Goal: Task Accomplishment & Management: Complete application form

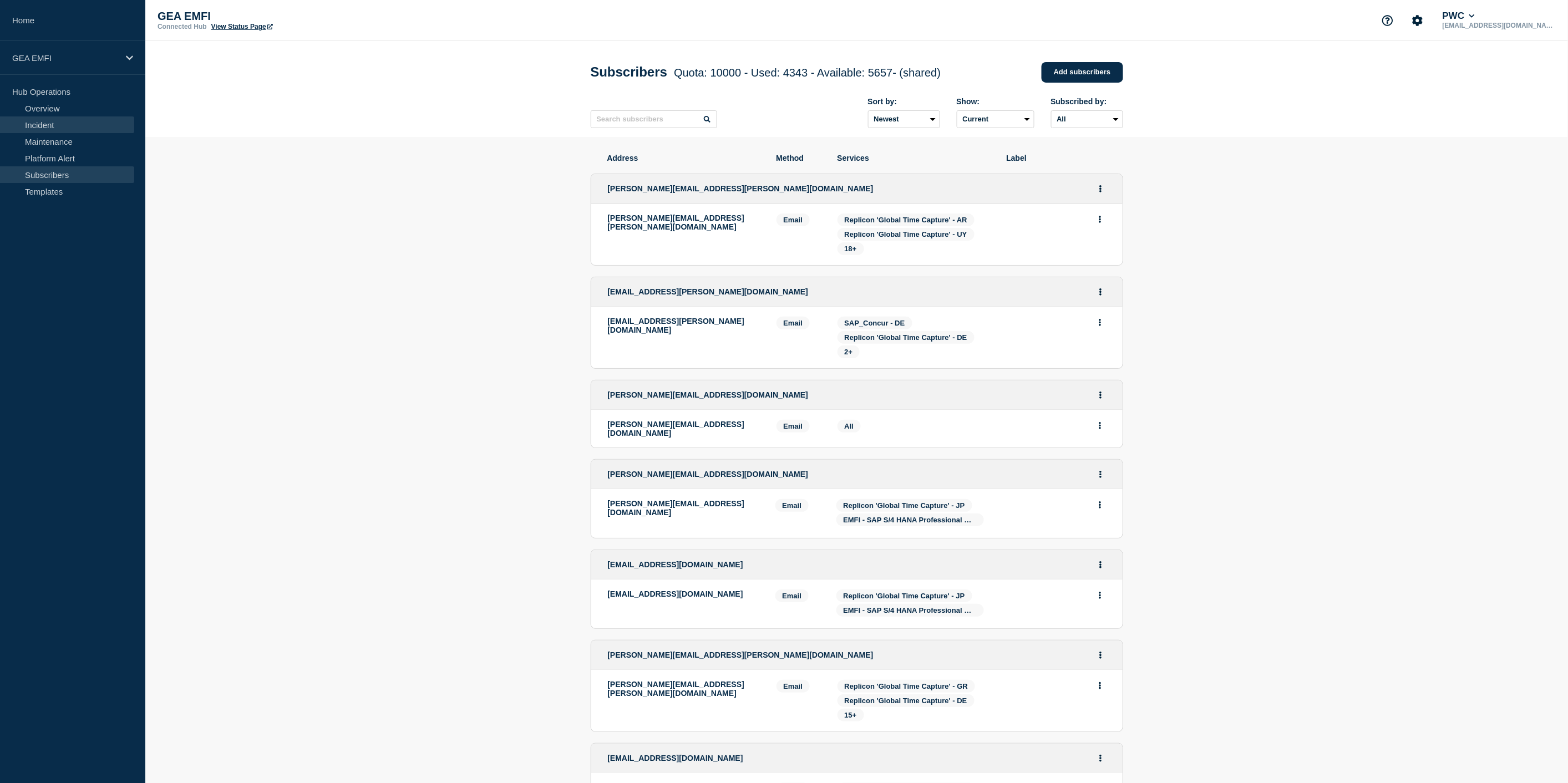
click at [49, 124] on link "Incident" at bounding box center [67, 124] width 134 height 17
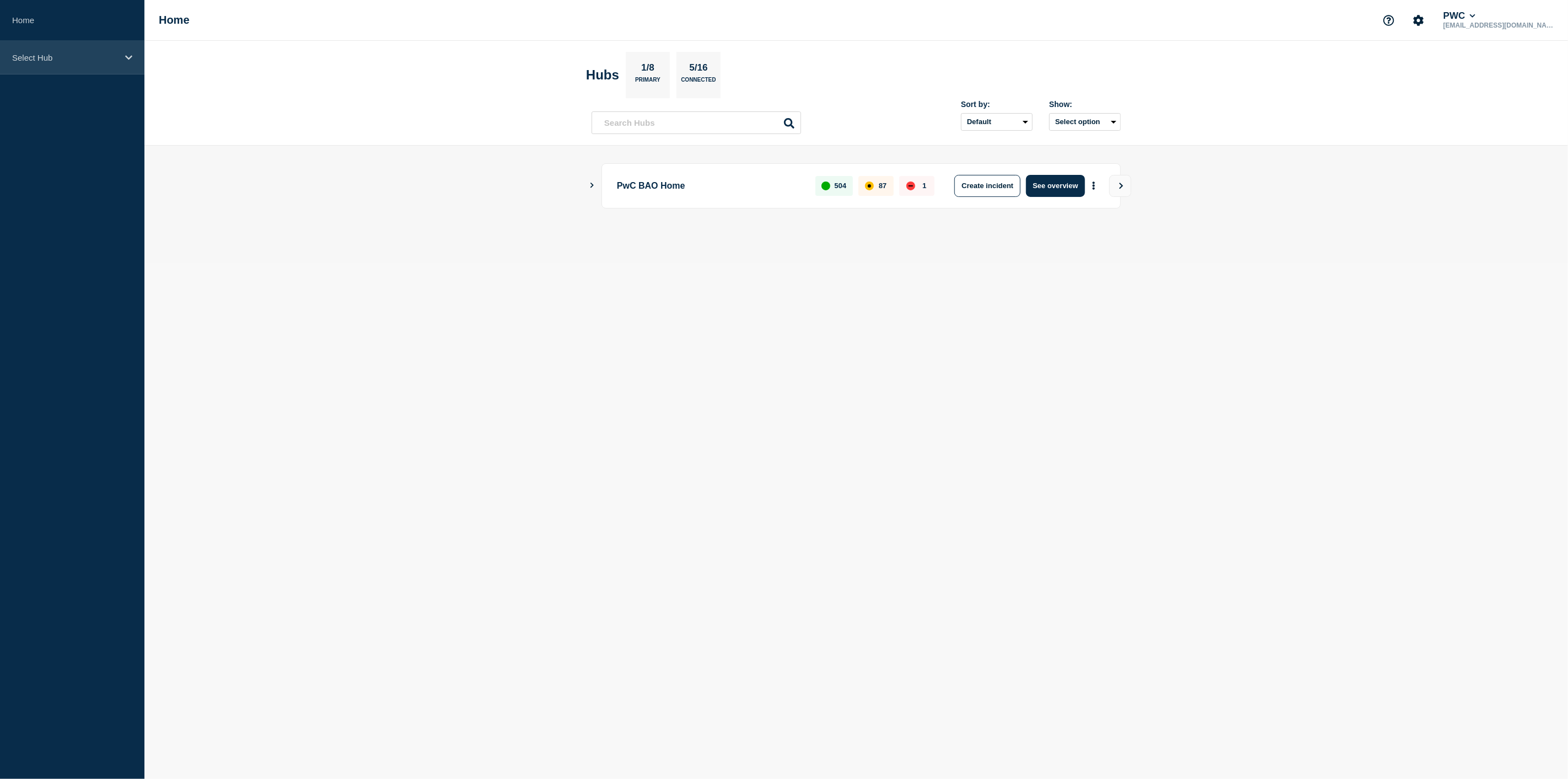
click at [121, 57] on div "Select Hub" at bounding box center [72, 57] width 144 height 33
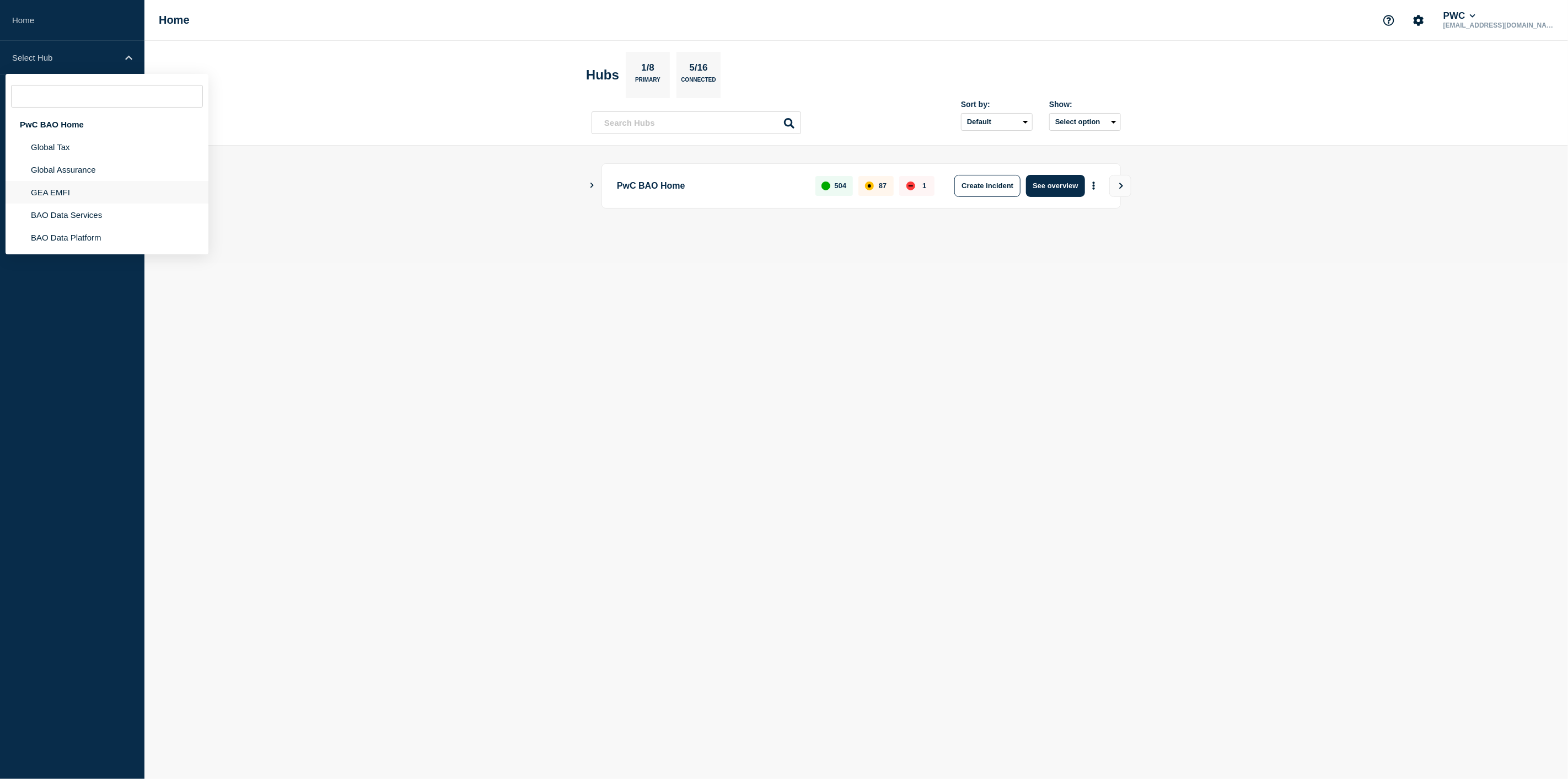
click at [69, 190] on li "GEA EMFI" at bounding box center [107, 192] width 203 height 23
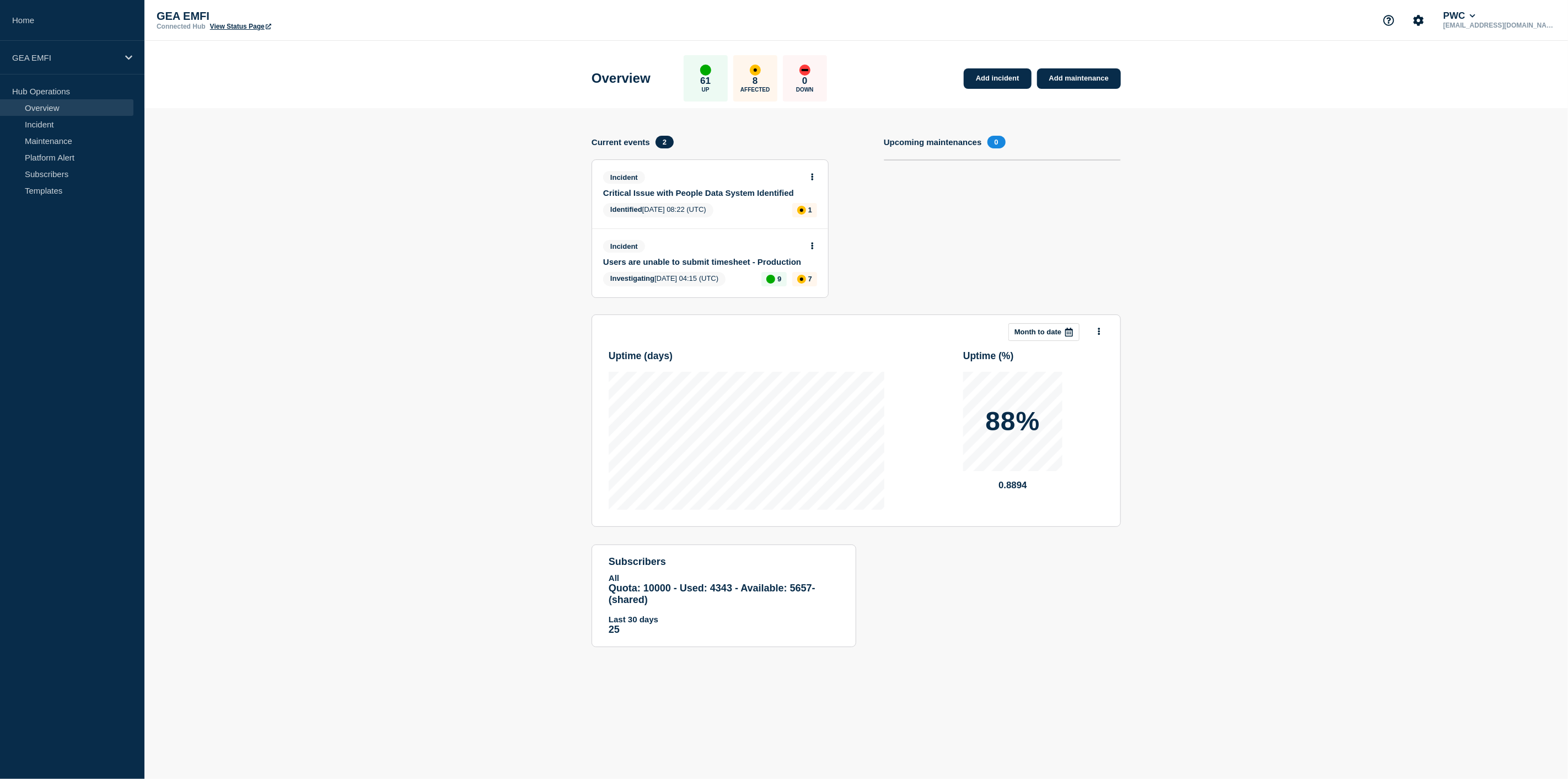
click at [684, 260] on link "Users are unable to submit timesheet - Production" at bounding box center [702, 261] width 199 height 9
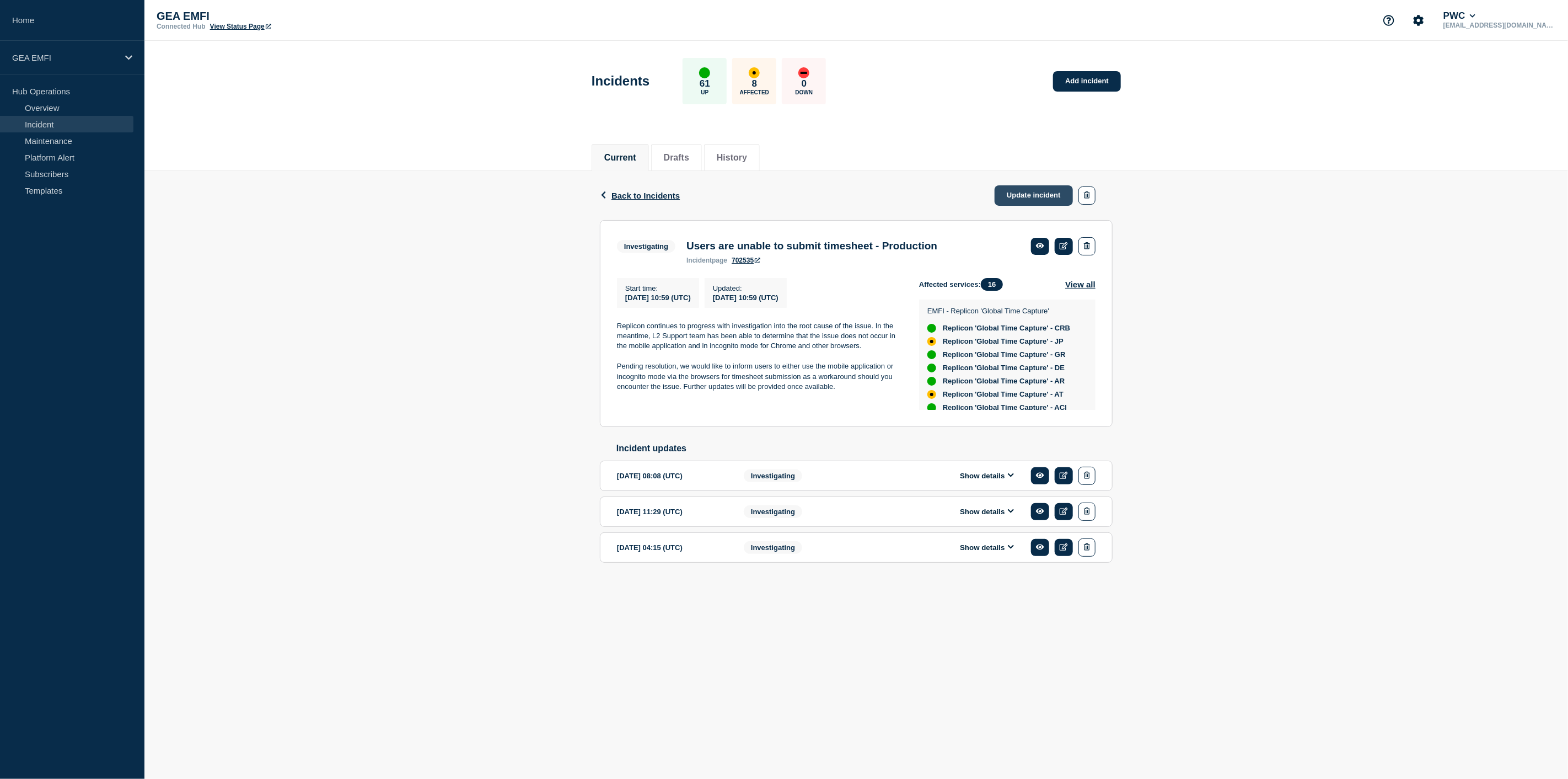
click at [1032, 200] on link "Update incident" at bounding box center [1034, 196] width 79 height 21
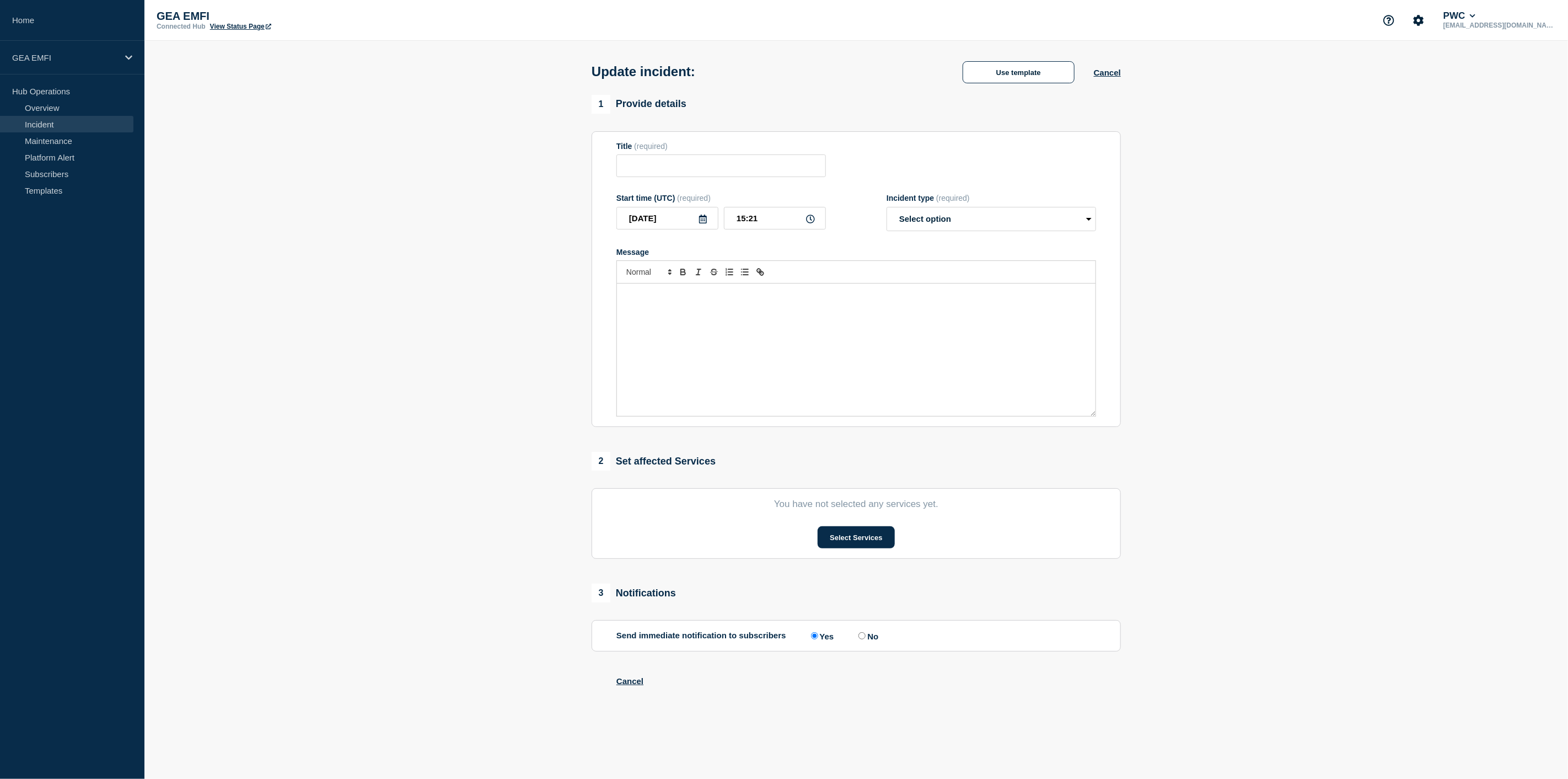
type input "Users are unable to submit timesheet - Production"
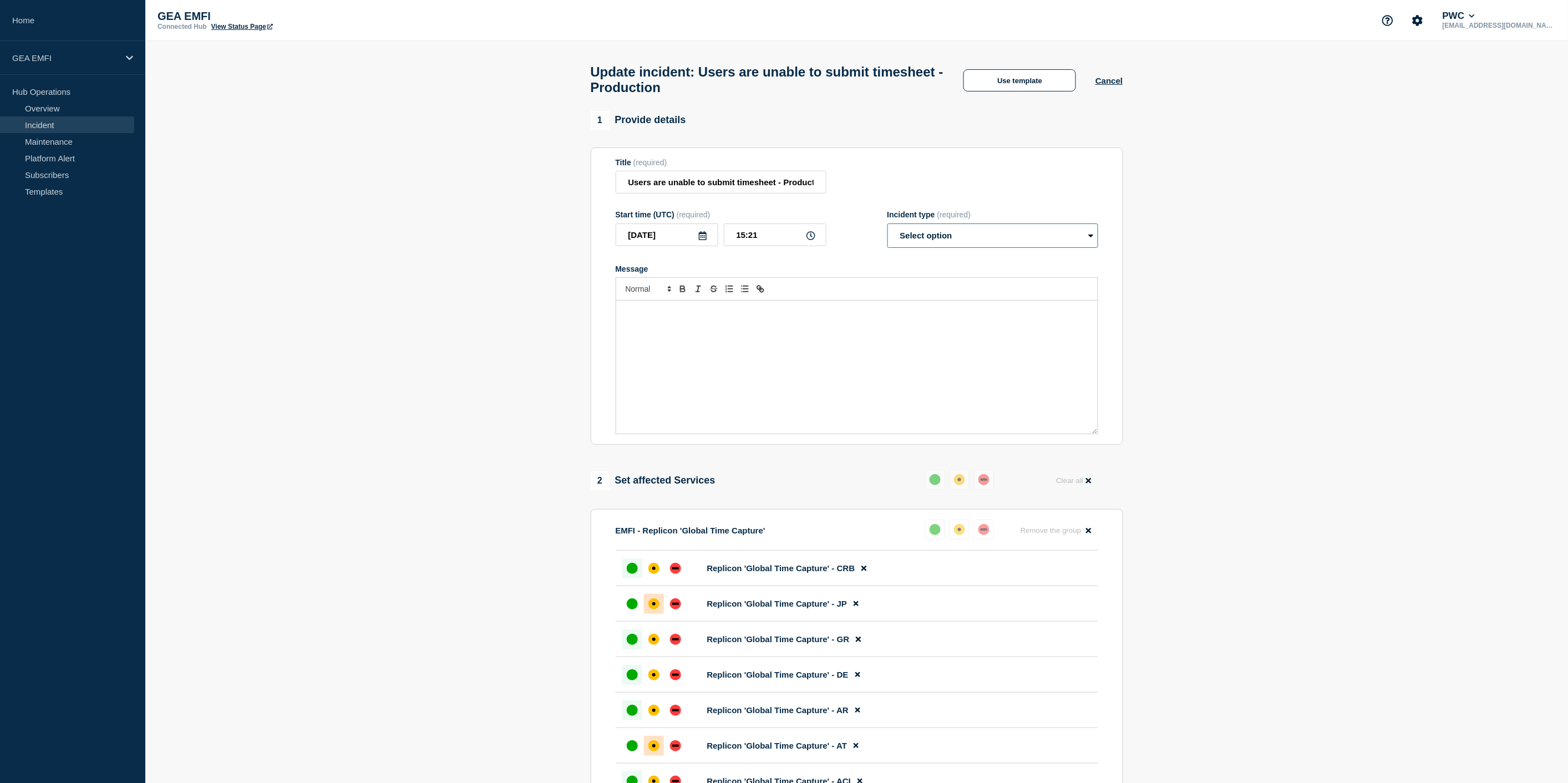
click at [984, 248] on select "Select option Investigating Identified Monitoring Resolved" at bounding box center [992, 236] width 211 height 24
select select "investigating"
click at [887, 230] on select "Select option Investigating Identified Monitoring Resolved" at bounding box center [992, 236] width 211 height 24
click at [636, 332] on div "Message" at bounding box center [857, 367] width 481 height 133
click at [707, 321] on p "The L2 Support team has identified that the issue can be reproduced in Edge by …" at bounding box center [857, 323] width 465 height 31
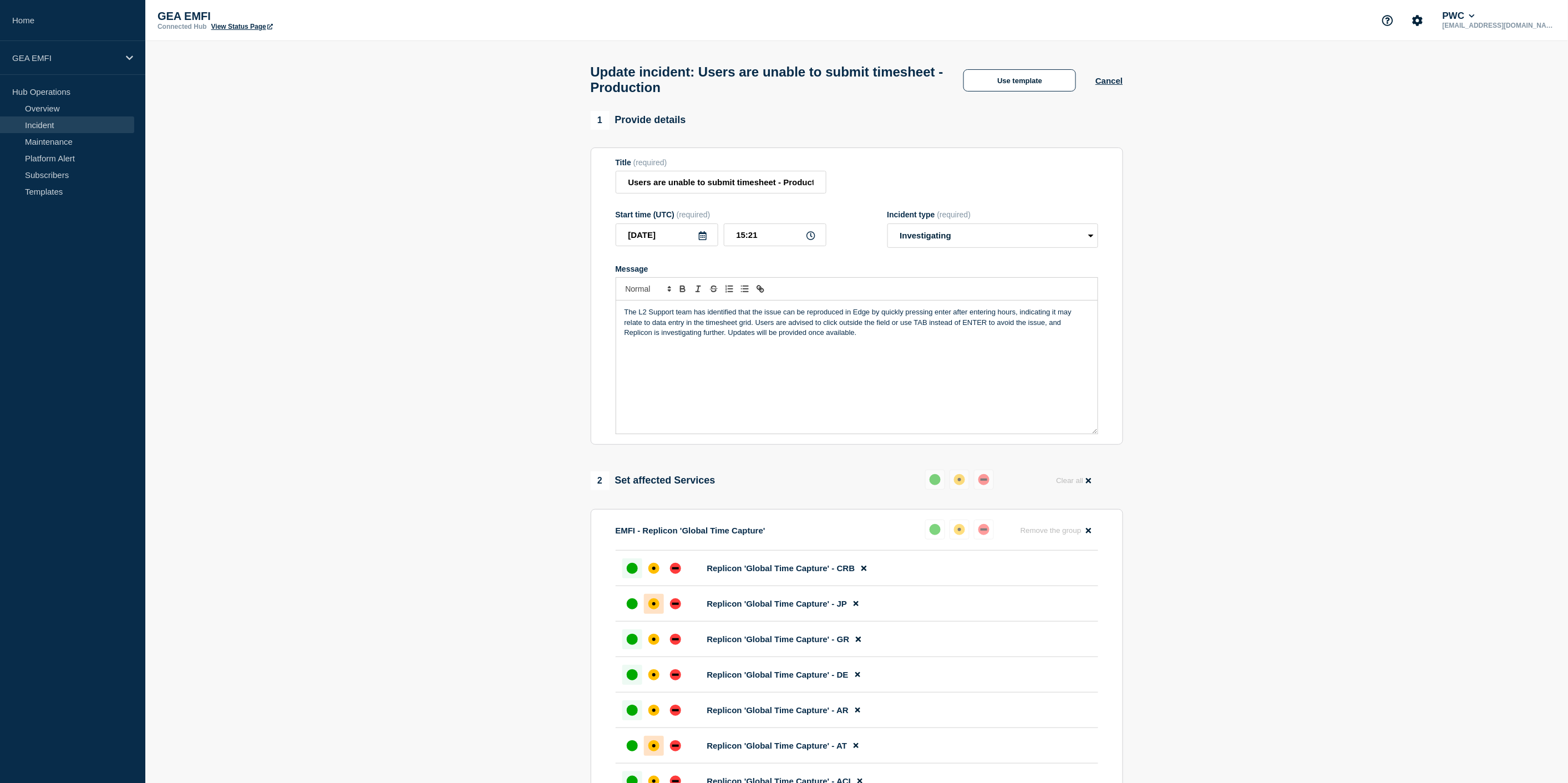
click at [707, 321] on p "The L2 Support team has identified that the issue can be reproduced in Edge by …" at bounding box center [857, 323] width 465 height 31
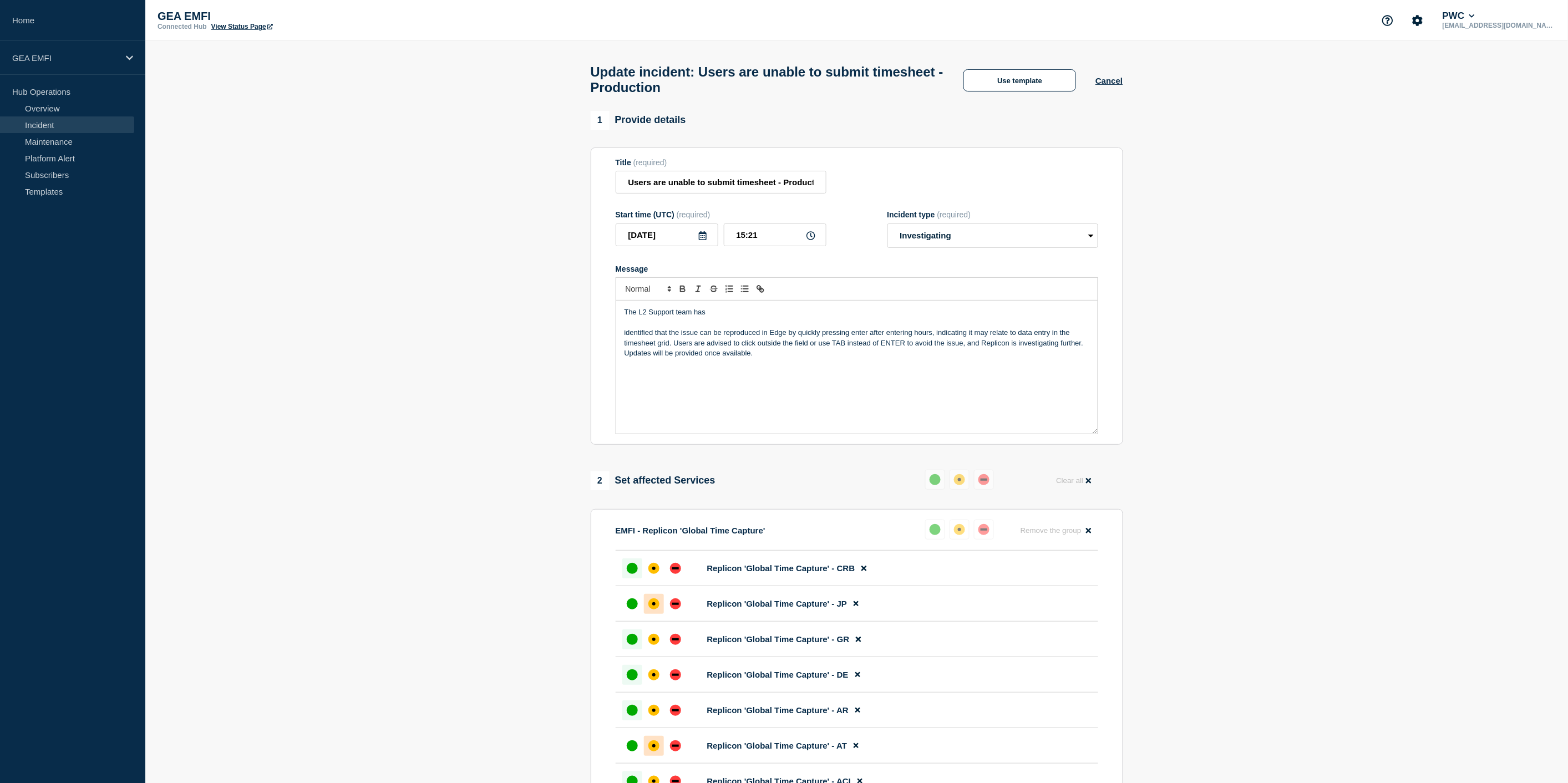
click at [727, 315] on p "The L2 Support team has" at bounding box center [857, 312] width 465 height 10
click at [713, 315] on p "The L2 Support team has" at bounding box center [857, 312] width 465 height 10
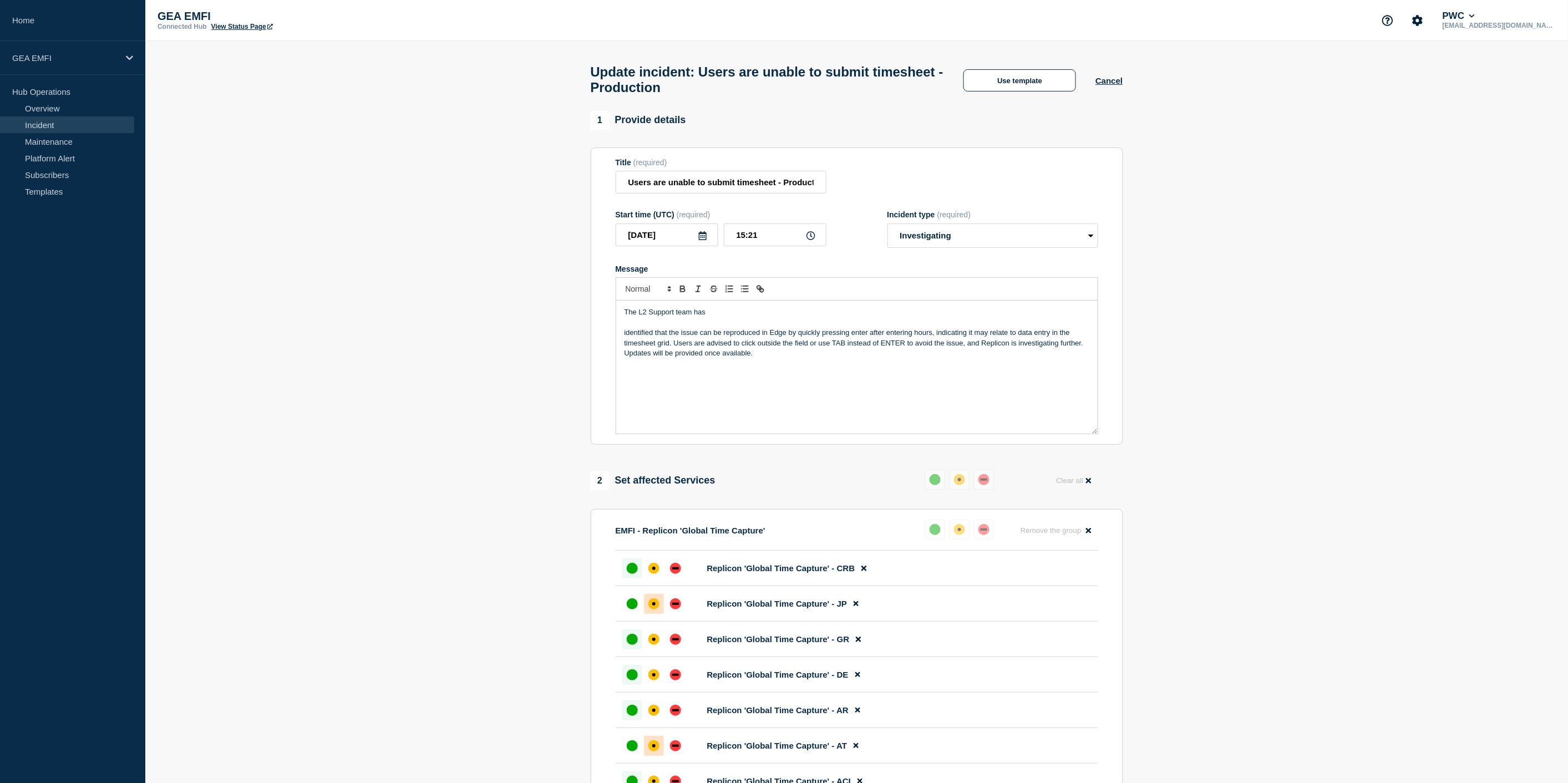
click at [713, 315] on p "The L2 Support team has" at bounding box center [857, 312] width 465 height 10
click at [713, 317] on p "The L2 Support team has" at bounding box center [857, 312] width 465 height 10
click at [823, 340] on p "identified that the issue can be reproduced in Edge by quickly pressing enter a…" at bounding box center [857, 343] width 465 height 31
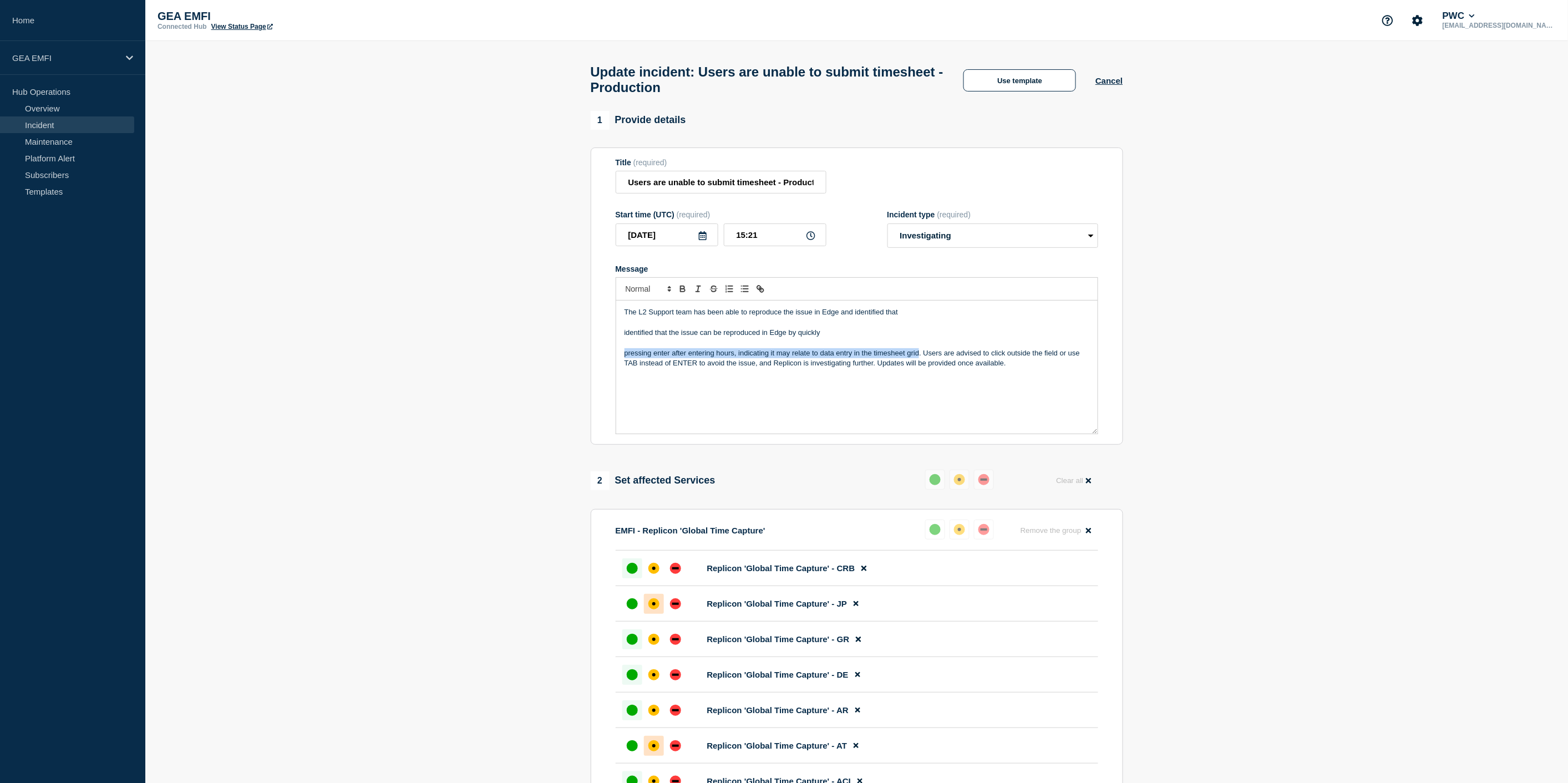
drag, startPoint x: 622, startPoint y: 359, endPoint x: 918, endPoint y: 358, distance: 296.0
click at [918, 358] on div "The L2 Support team has been able to reproduce the issue in Edge and identified…" at bounding box center [857, 367] width 481 height 133
copy p "pressing enter after entering hours, indicating it may relate to data entry in …"
click at [930, 317] on p "The L2 Support team has been able to reproduce the issue in Edge and identified…" at bounding box center [857, 312] width 465 height 10
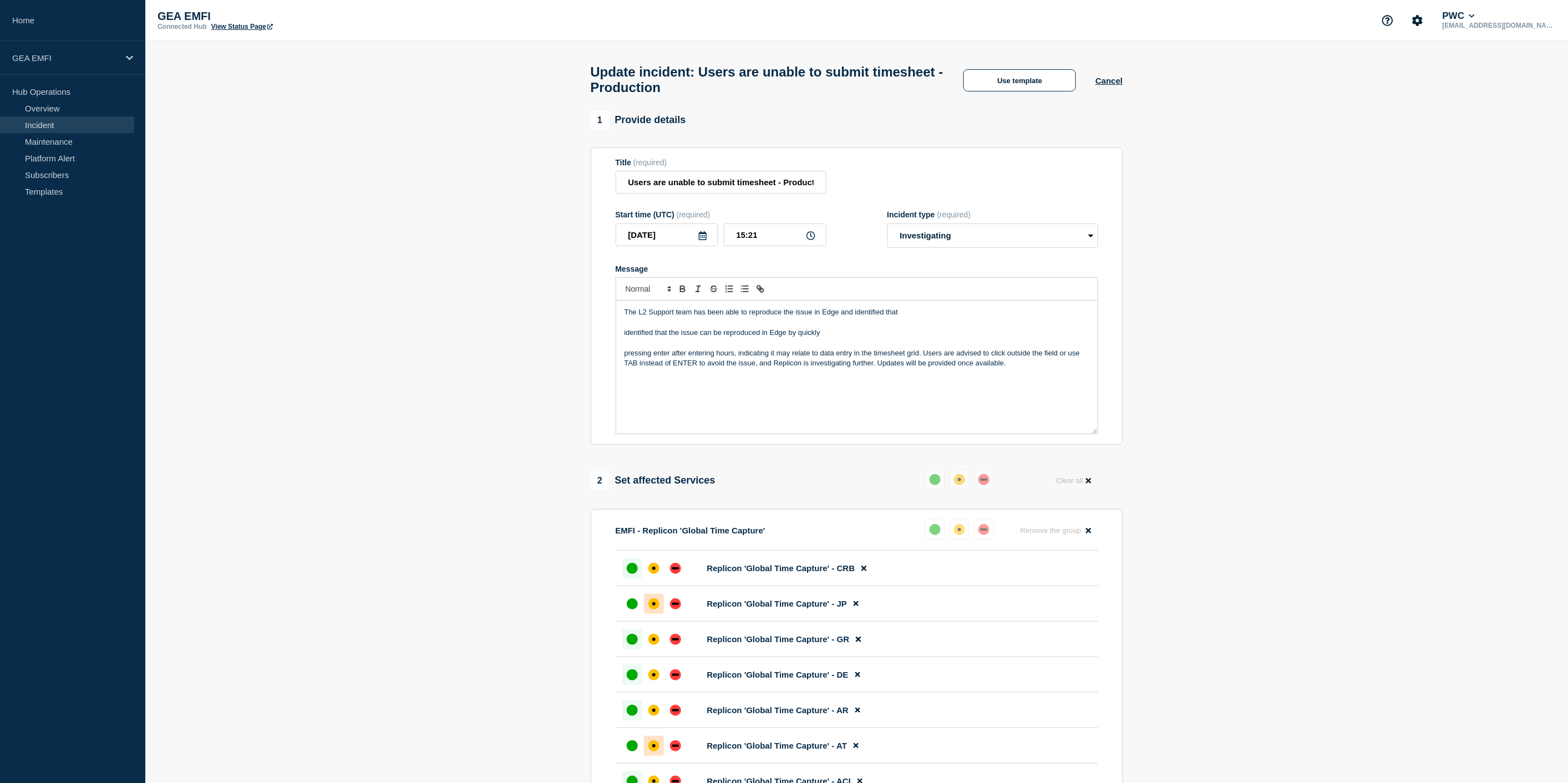
click at [927, 317] on p "The L2 Support team has been able to reproduce the issue in Edge and identified…" at bounding box center [857, 312] width 465 height 10
click at [917, 317] on p "The L2 Support team has been able to reproduce the issue in Edge and identified…" at bounding box center [857, 312] width 465 height 10
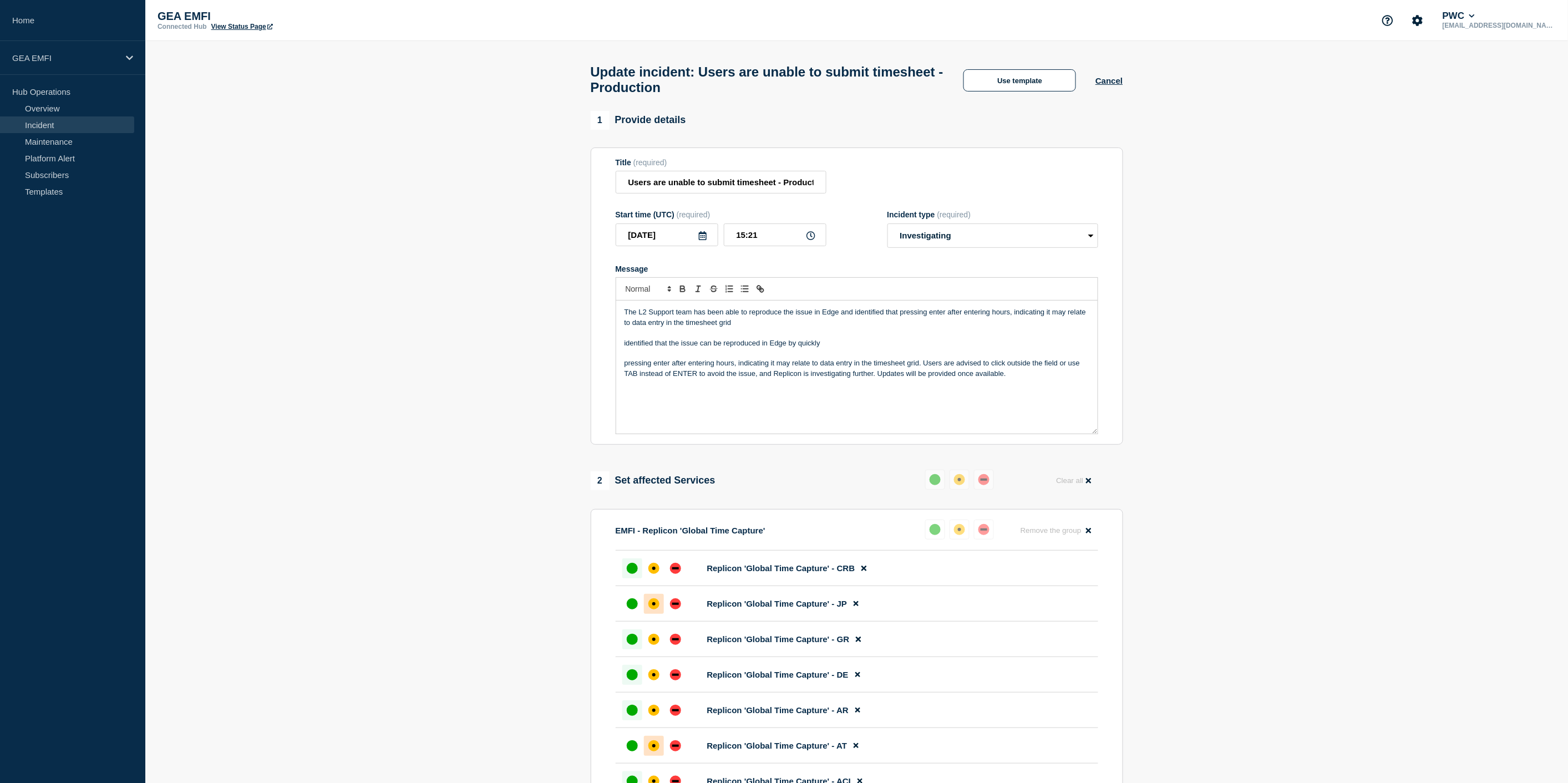
click at [943, 320] on p "The L2 Support team has been able to reproduce the issue in Edge and identified…" at bounding box center [857, 318] width 465 height 21
click at [951, 320] on p "The L2 Support team has been able to reproduce the issue in Edge and identified…" at bounding box center [857, 318] width 465 height 21
click at [943, 318] on p "The L2 Support team has been able to reproduce the issue in Edge and identified…" at bounding box center [857, 318] width 465 height 21
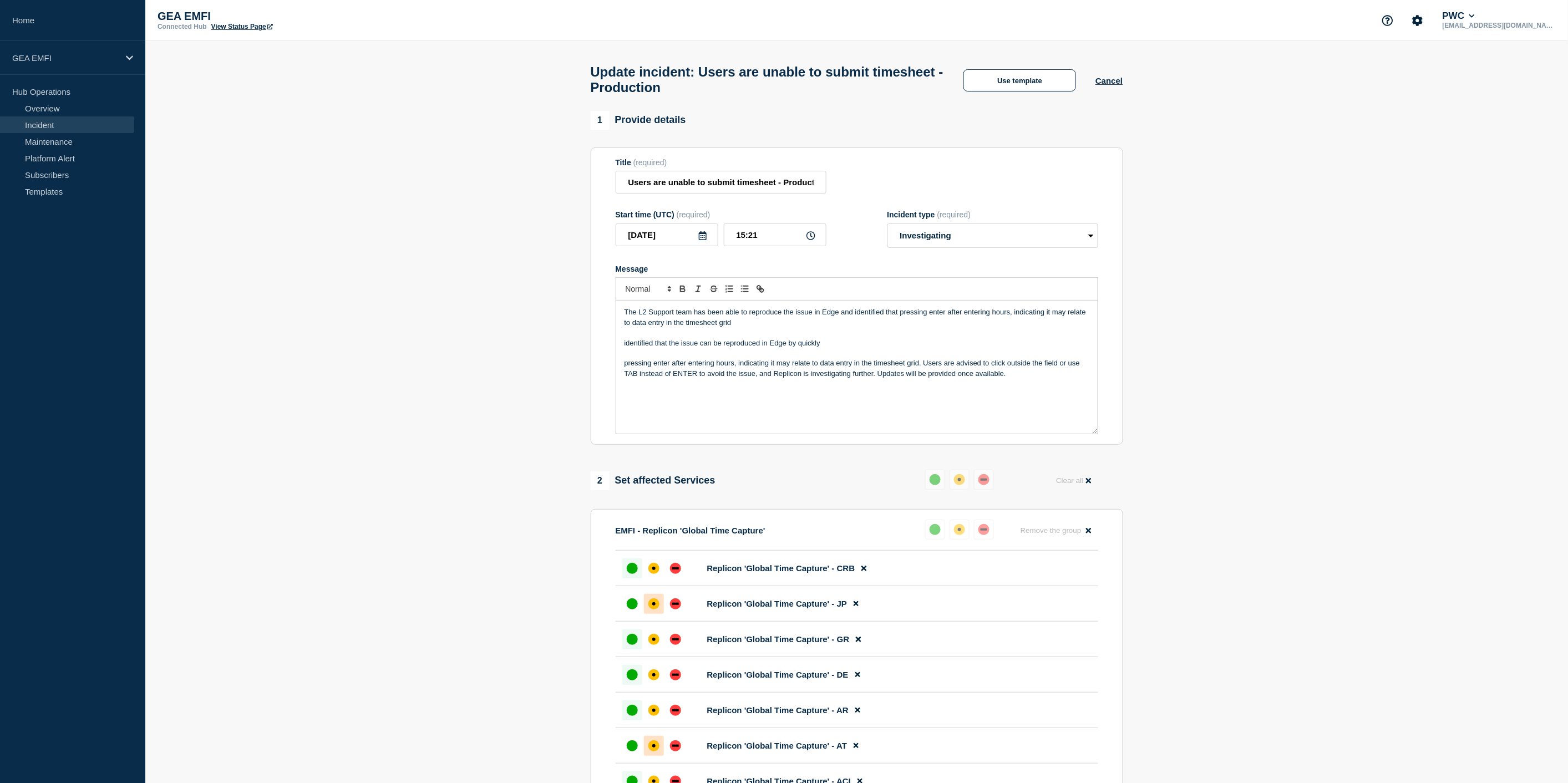
click at [943, 318] on p "The L2 Support team has been able to reproduce the issue in Edge and identified…" at bounding box center [857, 318] width 465 height 21
click at [1024, 320] on p "The L2 Support team has been able to reproduce the issue in Edge and identified…" at bounding box center [857, 318] width 465 height 21
click at [1045, 320] on p "The L2 Support team has been able to reproduce the issue in Edge and identified…" at bounding box center [857, 318] width 465 height 21
click at [827, 328] on p "The L2 Support team has been able to reproduce the issue in Edge and identified…" at bounding box center [857, 318] width 465 height 21
click at [825, 348] on p "identified that the issue can be reproduced in Edge by quickly" at bounding box center [857, 343] width 465 height 10
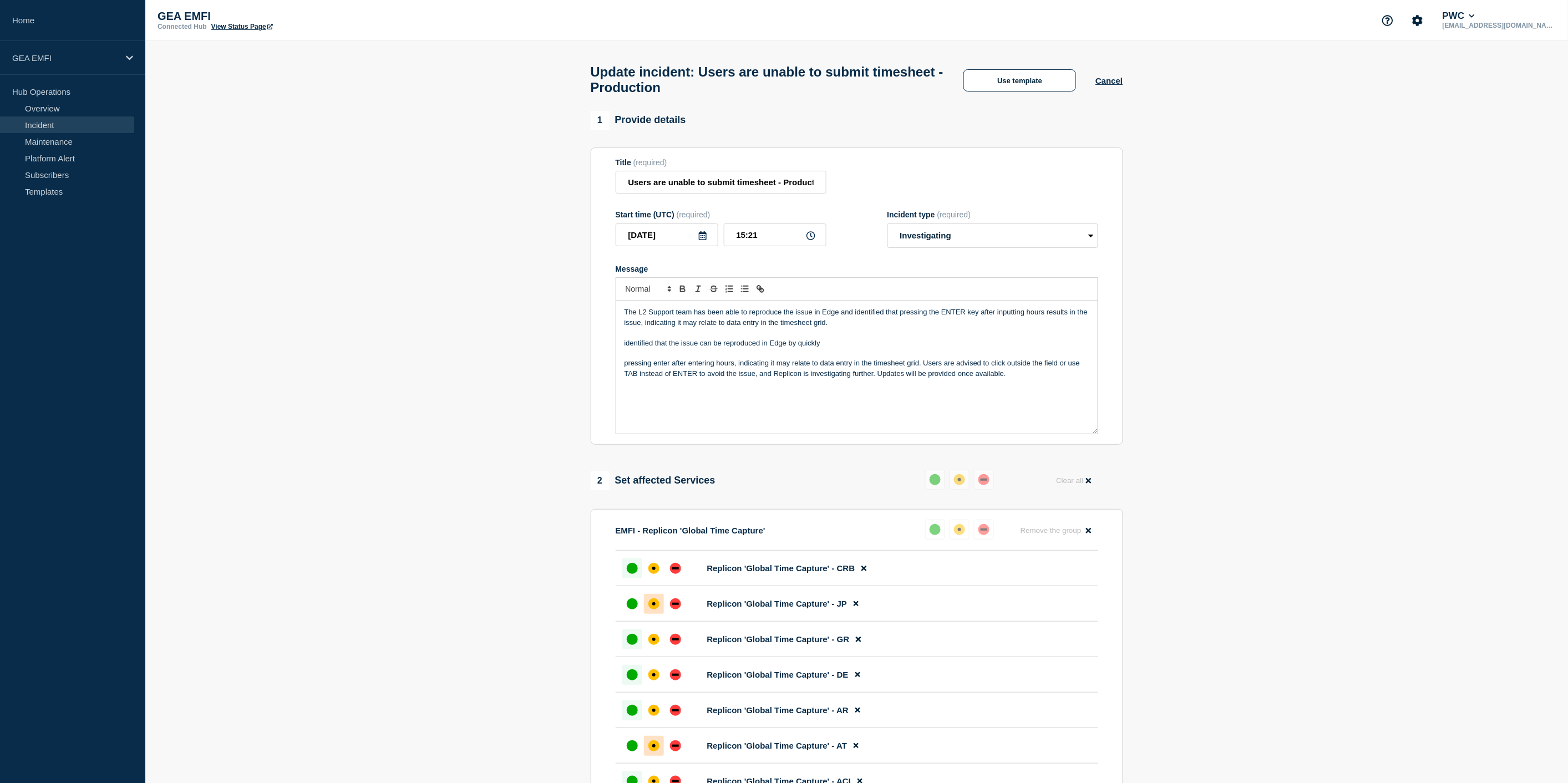
click at [925, 372] on p "pressing enter after entering hours, indicating it may relate to data entry in …" at bounding box center [857, 369] width 465 height 21
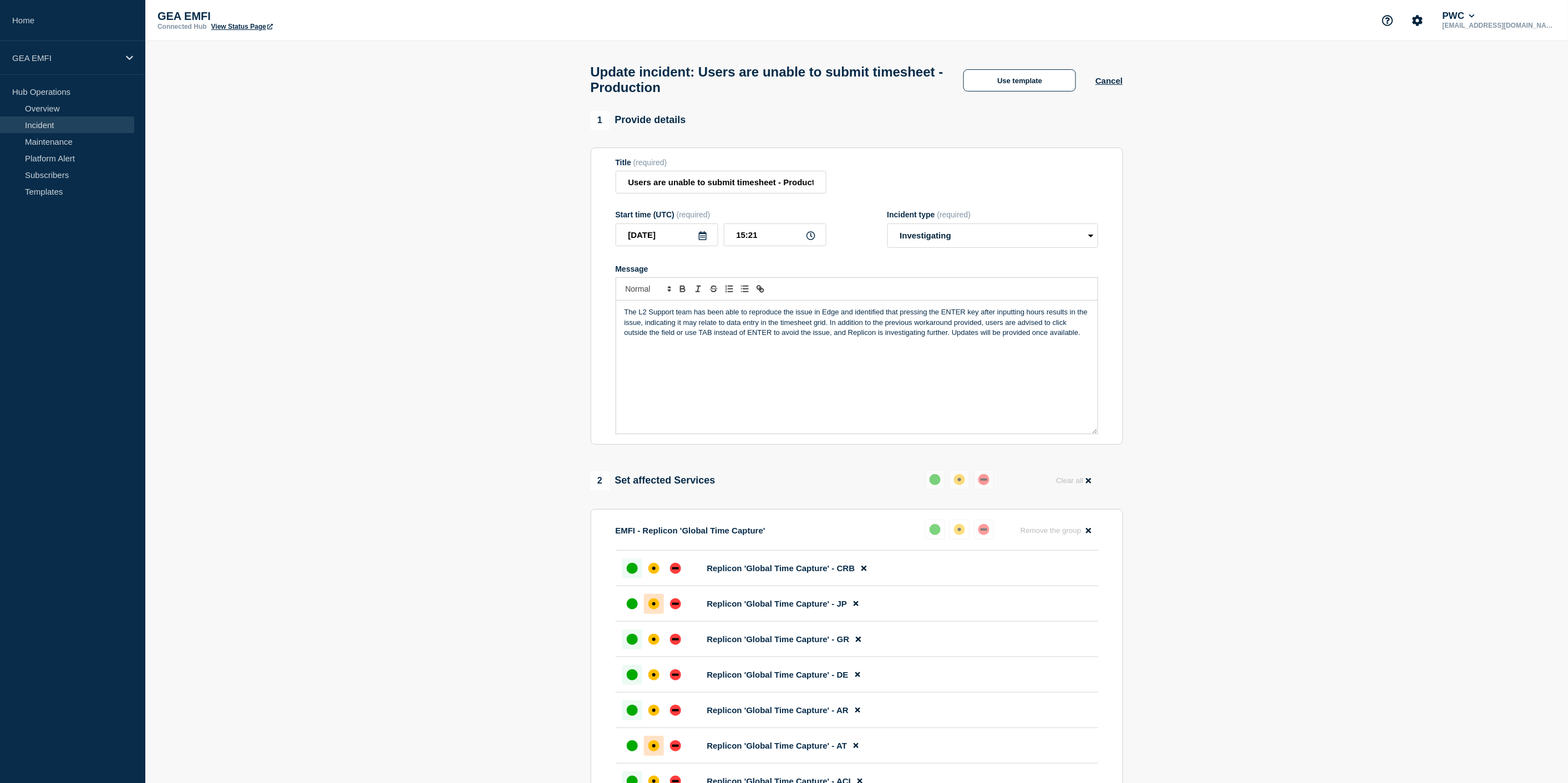
click at [828, 338] on p "The L2 Support team has been able to reproduce the issue in Edge and identified…" at bounding box center [857, 323] width 465 height 31
click at [831, 338] on p "The L2 Support team has been able to reproduce the issue in Edge and identified…" at bounding box center [857, 323] width 465 height 31
click at [1044, 333] on p "The L2 Support team has been able to reproduce the issue in Edge and identified…" at bounding box center [857, 323] width 465 height 31
click at [816, 338] on p "The L2 Support team has been able to reproduce the issue in Edge and identified…" at bounding box center [857, 323] width 465 height 31
click at [771, 356] on div "The L2 Support team has been able to reproduce the issue in Edge and identified…" at bounding box center [857, 367] width 481 height 133
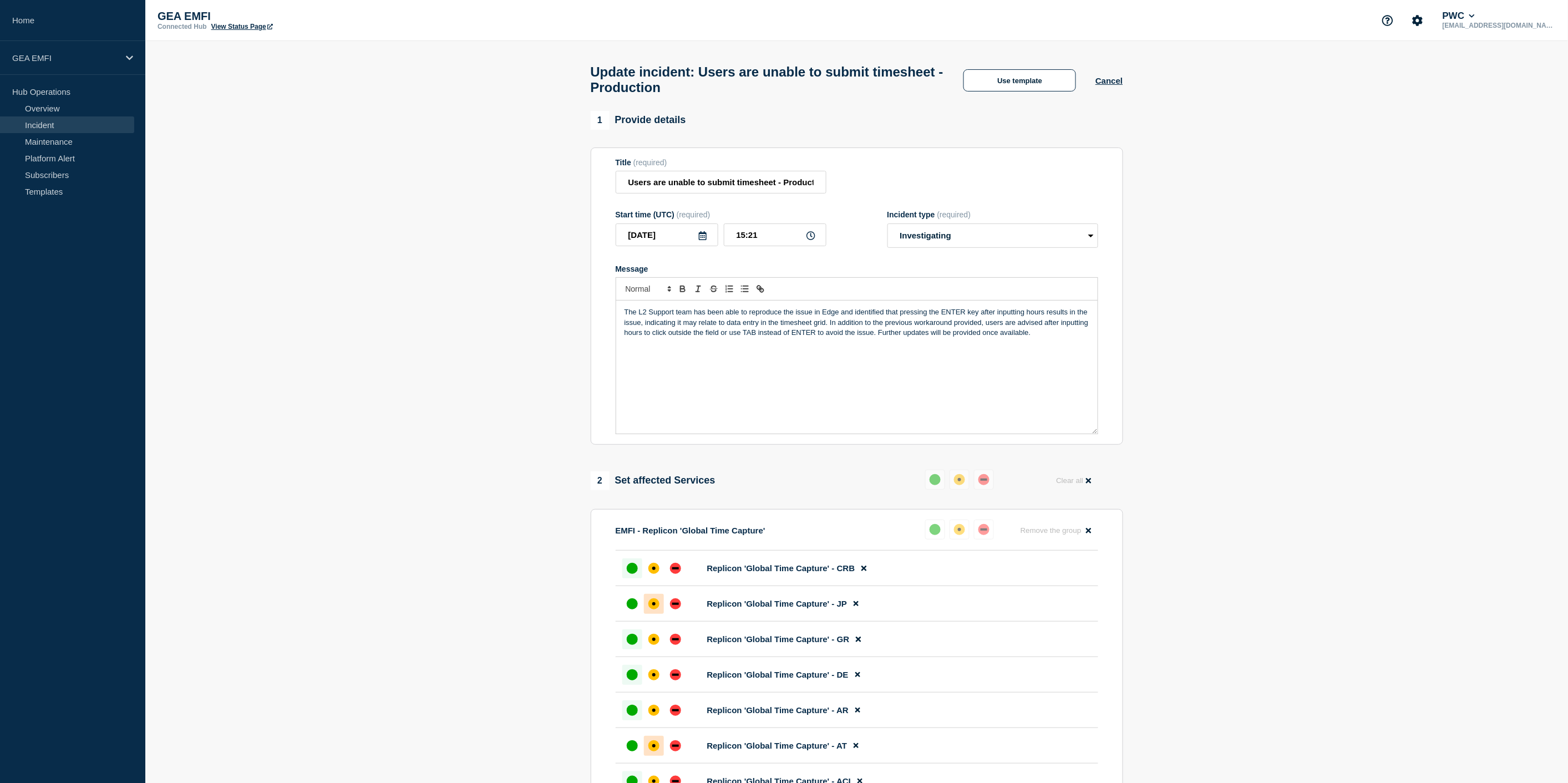
click at [1043, 329] on p "The L2 Support team has been able to reproduce the issue in Edge and identified…" at bounding box center [857, 323] width 465 height 31
drag, startPoint x: 1041, startPoint y: 345, endPoint x: 623, endPoint y: 318, distance: 418.9
click at [623, 318] on div "The L2 Support team has been able to reproduce the issue in Edge and identified…" at bounding box center [857, 367] width 481 height 133
copy p "The L2 Support team has been able to reproduce the issue in Edge and identified…"
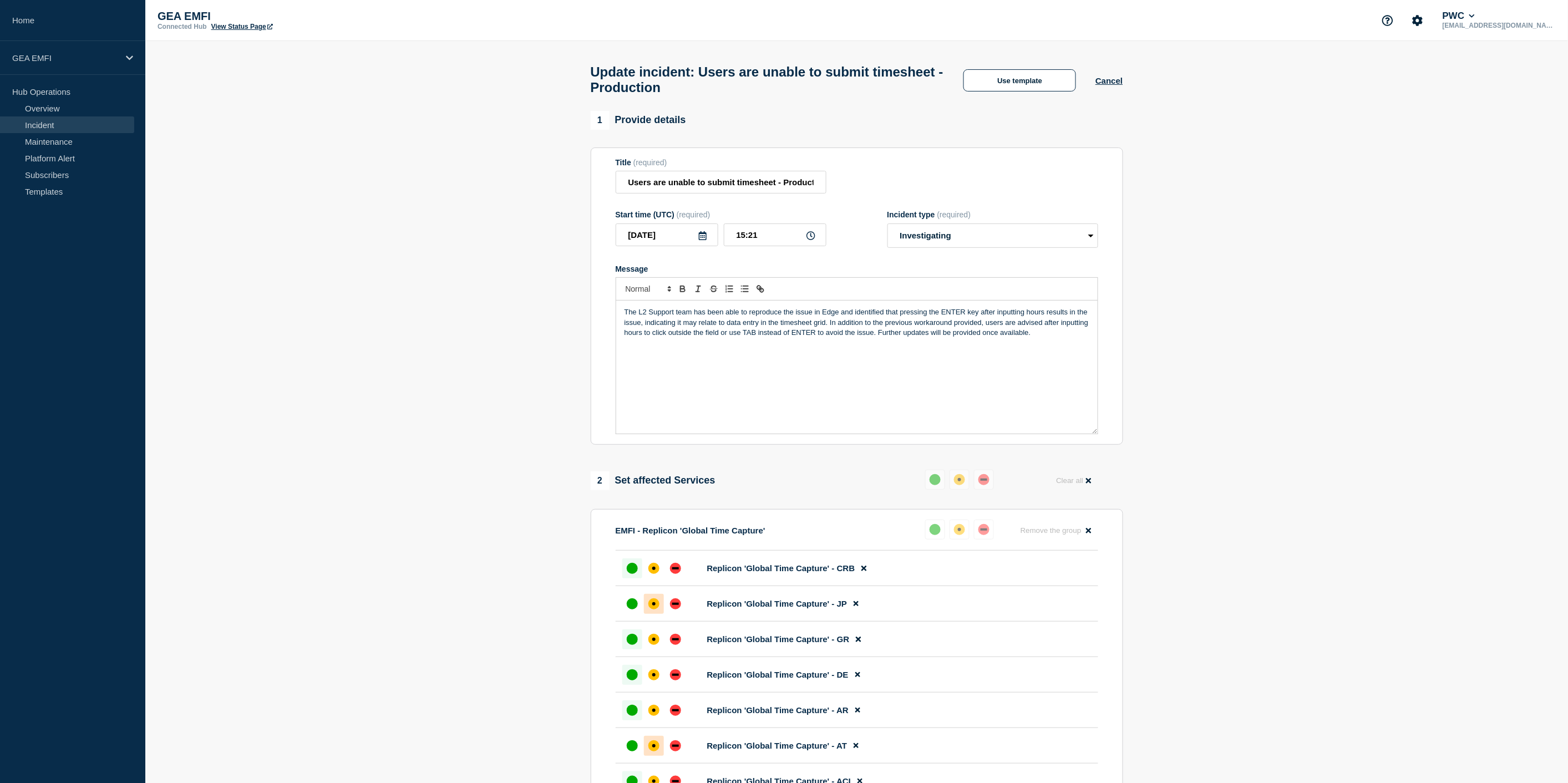
click at [1035, 345] on div "The L2 Support team has been able to reproduce the issue in Edge and identified…" at bounding box center [857, 367] width 481 height 133
drag, startPoint x: 1033, startPoint y: 343, endPoint x: 617, endPoint y: 322, distance: 416.5
click at [617, 322] on div "The L2 Support team has been able to reproduce the issue in Edge and identified…" at bounding box center [857, 367] width 481 height 133
click at [874, 317] on p "The L2 Support team has been able to reproduce the issue in Edge browser;" at bounding box center [857, 312] width 465 height 10
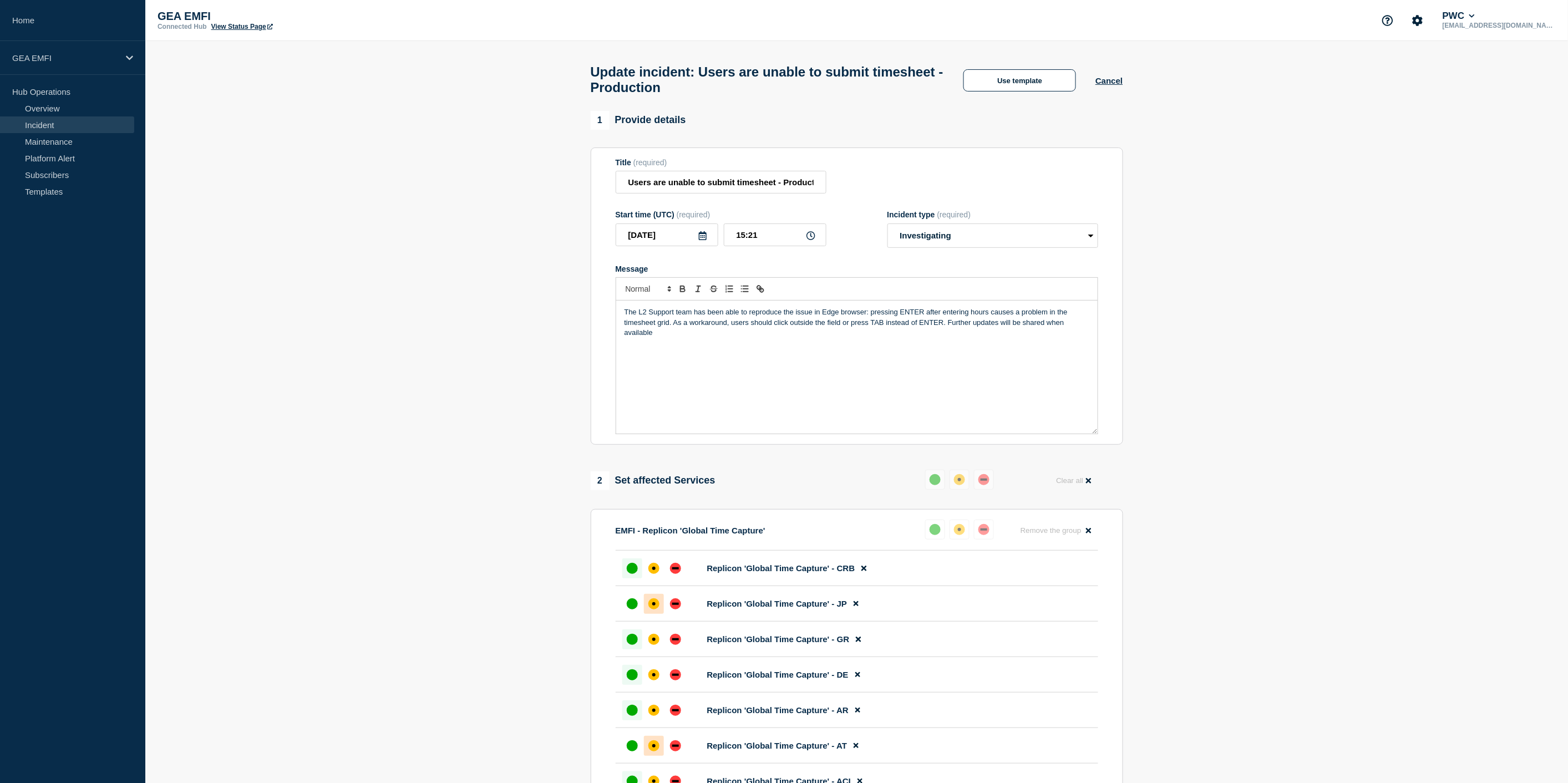
click at [1045, 319] on p "The L2 Support team has been able to reproduce the issue in Edge browser: press…" at bounding box center [857, 323] width 465 height 31
click at [1046, 319] on p "The L2 Support team has been able to reproduce the issue in Edge browser: press…" at bounding box center [857, 323] width 465 height 31
click at [673, 329] on p "The L2 Support team has been able to reproduce the issue in Edge browser: press…" at bounding box center [857, 323] width 465 height 31
click at [728, 330] on p "The L2 Support team has been able to reproduce the issue in Edge browser: press…" at bounding box center [857, 323] width 465 height 31
click at [893, 331] on p "The L2 Support team has been able to reproduce the issue in Edge browser: press…" at bounding box center [857, 323] width 465 height 31
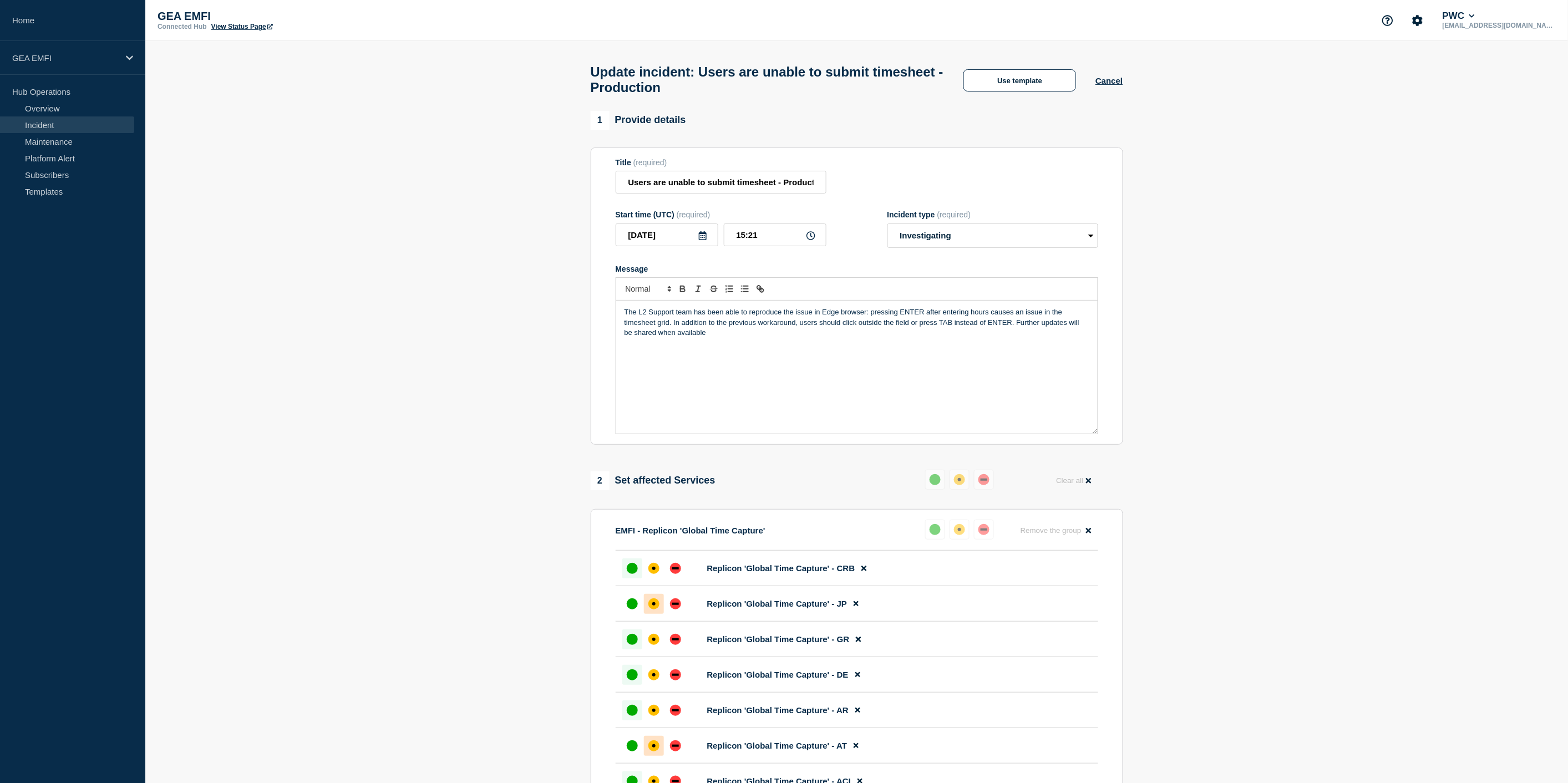
click at [893, 331] on p "The L2 Support team has been able to reproduce the issue in Edge browser: press…" at bounding box center [857, 323] width 465 height 31
click at [913, 329] on p "The L2 Support team has been able to reproduce the issue in Edge browser: press…" at bounding box center [857, 323] width 465 height 31
click at [1012, 320] on p "The L2 Support team has been able to reproduce the issue in Edge browser: press…" at bounding box center [857, 323] width 465 height 31
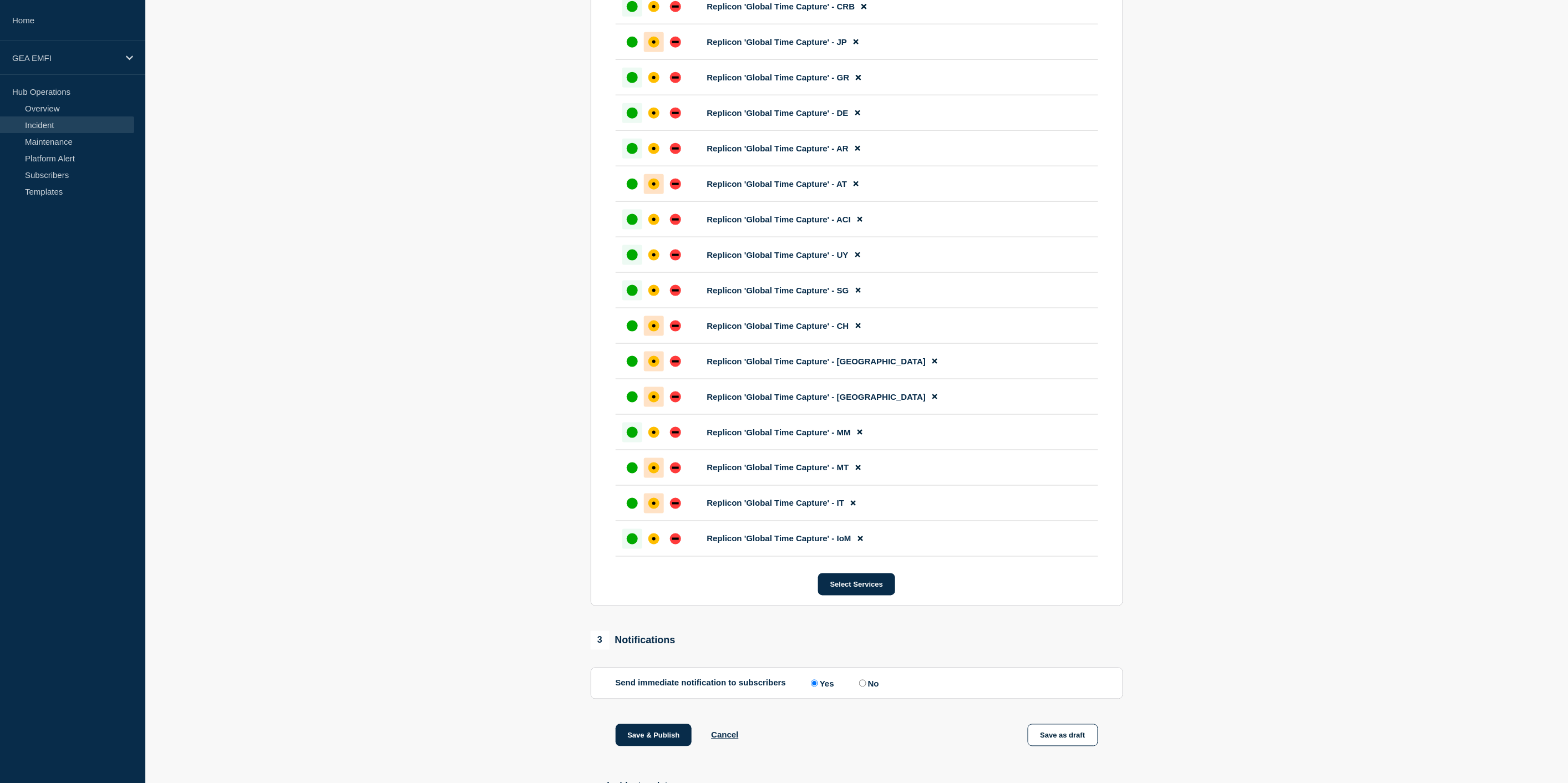
scroll to position [678, 0]
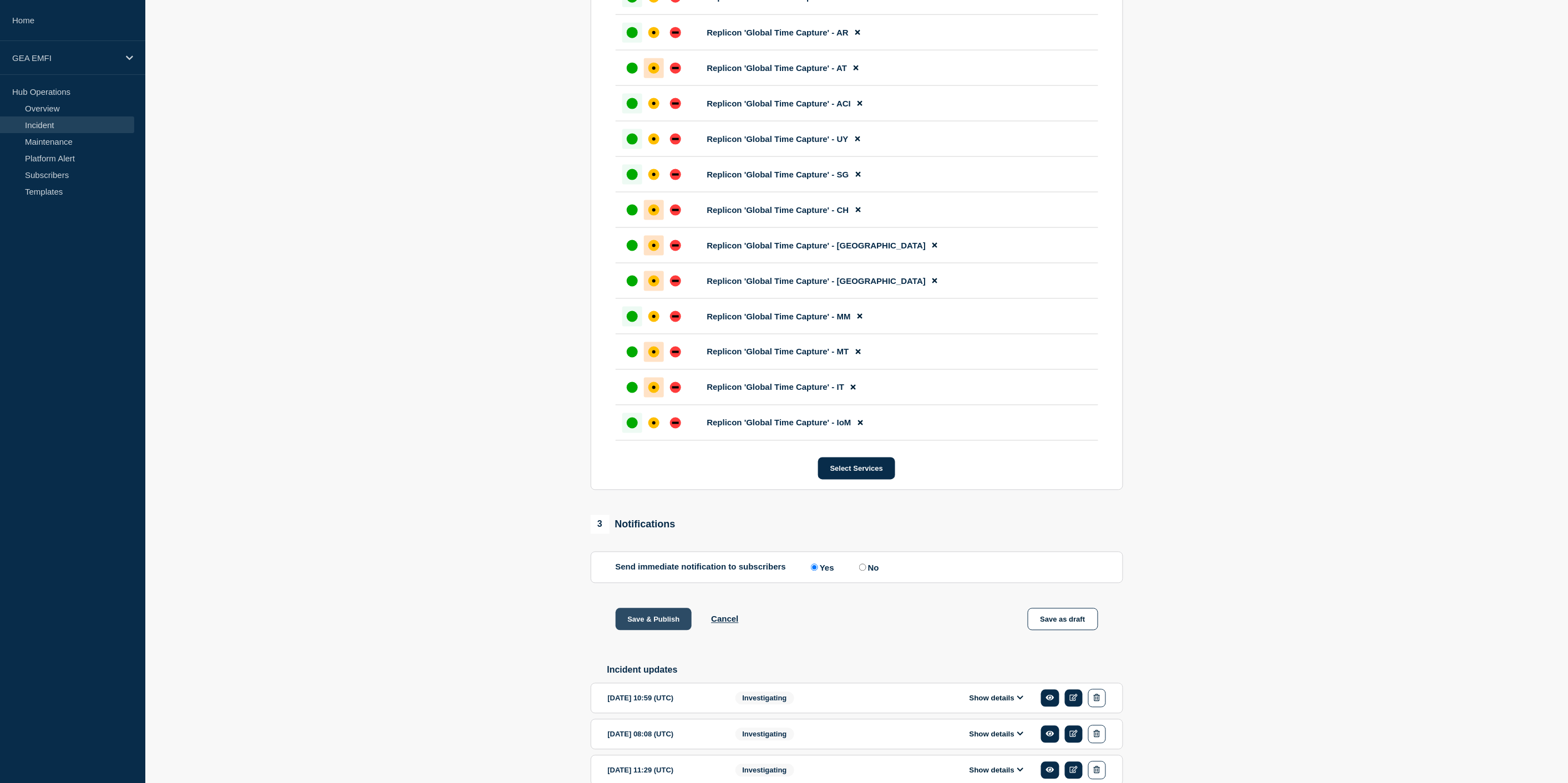
click at [673, 631] on button "Save & Publish" at bounding box center [653, 620] width 77 height 22
